Goal: Use online tool/utility

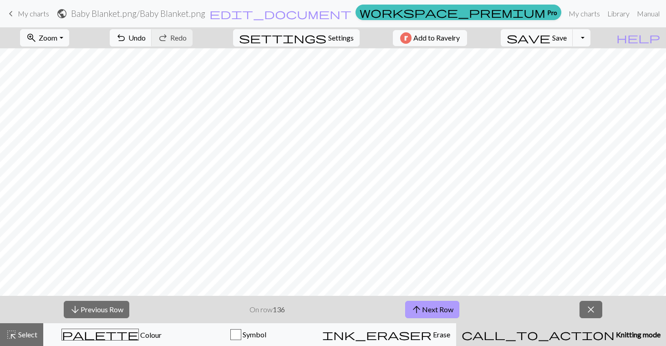
click at [439, 315] on button "arrow_upward Next Row" at bounding box center [432, 309] width 54 height 17
click at [567, 38] on span "Save" at bounding box center [559, 37] width 15 height 9
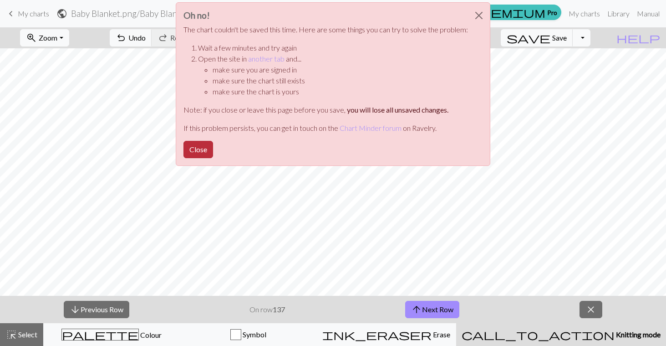
click at [203, 150] on button "Close" at bounding box center [199, 149] width 30 height 17
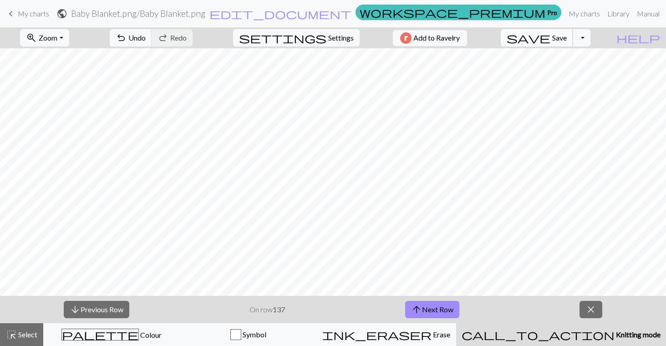
click at [567, 41] on span "Save" at bounding box center [559, 37] width 15 height 9
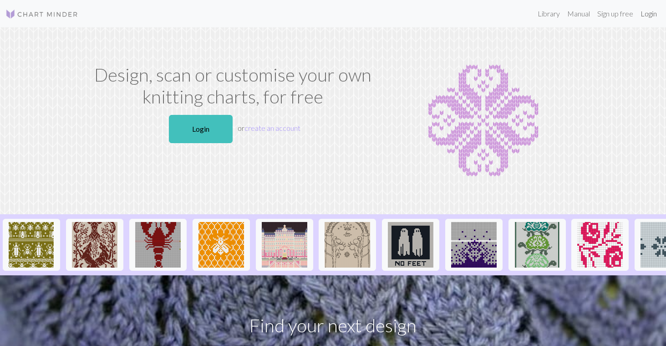
click at [649, 13] on link "Login" at bounding box center [649, 14] width 24 height 18
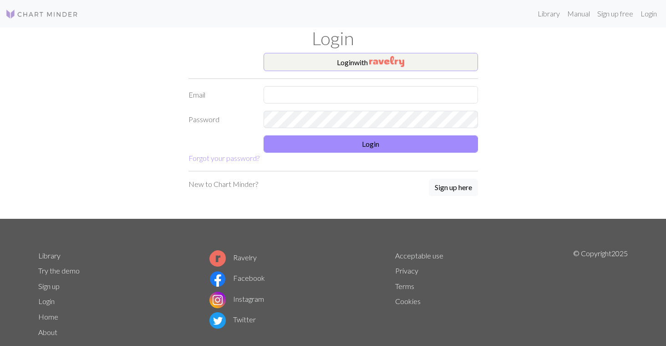
click at [436, 64] on button "Login with" at bounding box center [371, 62] width 214 height 18
